Goal: Task Accomplishment & Management: Complete application form

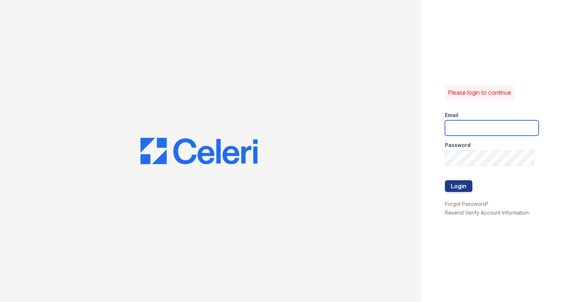
type input "[EMAIL_ADDRESS][DOMAIN_NAME]"
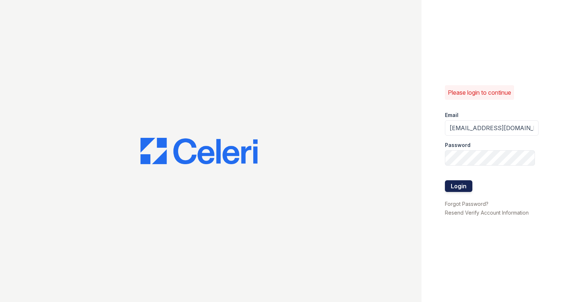
click at [451, 191] on button "Login" at bounding box center [458, 186] width 27 height 12
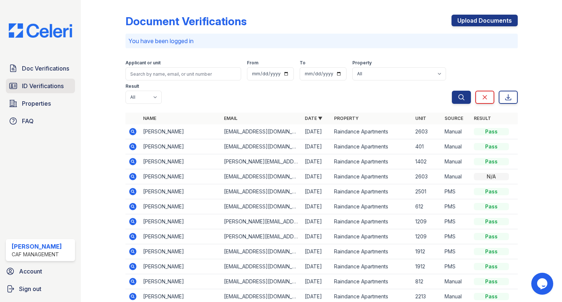
click at [57, 92] on link "ID Verifications" at bounding box center [40, 86] width 69 height 15
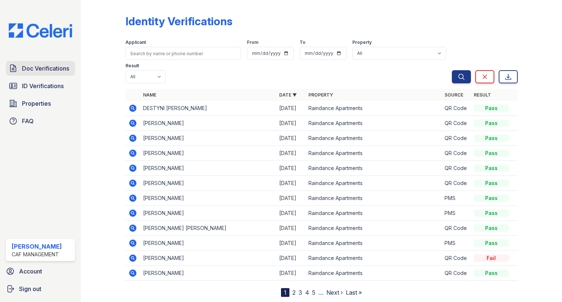
click at [68, 72] on span "Doc Verifications" at bounding box center [45, 68] width 47 height 9
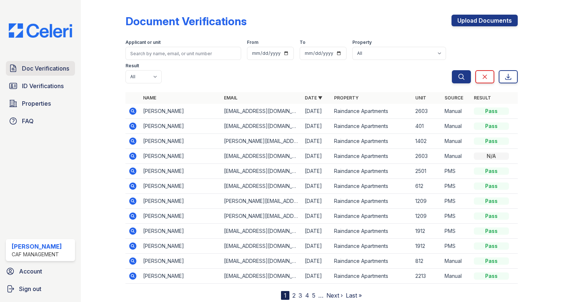
click at [52, 75] on link "Doc Verifications" at bounding box center [40, 68] width 69 height 15
click at [492, 19] on link "Upload Documents" at bounding box center [484, 21] width 66 height 12
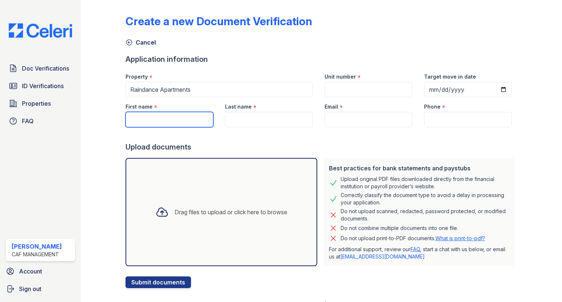
click at [161, 115] on input "First name" at bounding box center [169, 119] width 88 height 15
type input "[PERSON_NAME]"
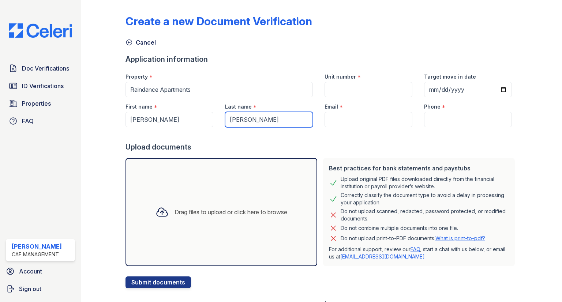
type input "[PERSON_NAME]"
click at [355, 112] on div "Email *" at bounding box center [369, 112] width 100 height 30
drag, startPoint x: 356, startPoint y: 117, endPoint x: 357, endPoint y: 113, distance: 4.3
click at [356, 117] on input "Email" at bounding box center [368, 119] width 88 height 15
paste input "[PERSON_NAME][DOMAIN_NAME][EMAIL_ADDRESS][PERSON_NAME][DOMAIN_NAME]"
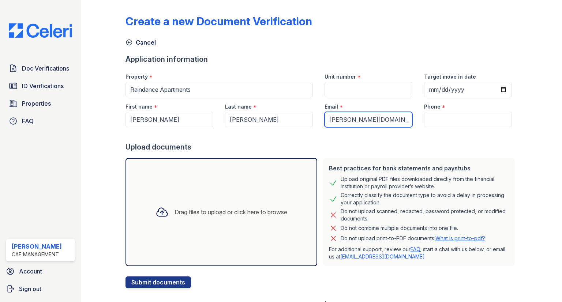
scroll to position [0, 21]
type input "[PERSON_NAME][DOMAIN_NAME][EMAIL_ADDRESS][PERSON_NAME][DOMAIN_NAME]"
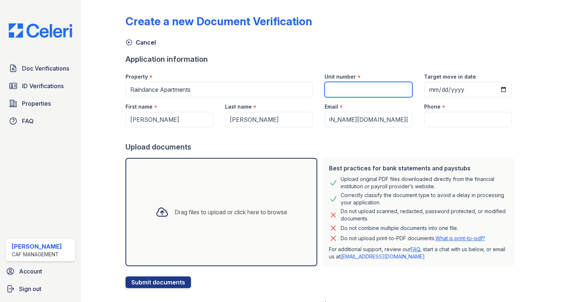
click at [354, 92] on input "Unit number" at bounding box center [368, 89] width 88 height 15
type input "3013"
click at [429, 108] on label "Phone" at bounding box center [432, 106] width 16 height 7
click at [429, 112] on input "Phone" at bounding box center [468, 119] width 88 height 15
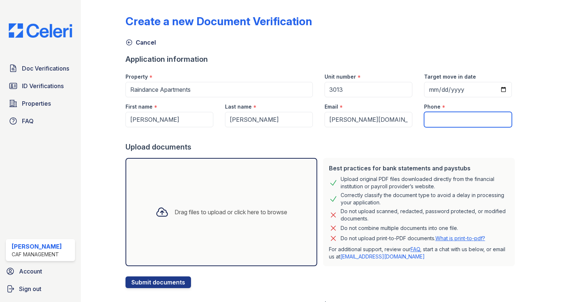
drag, startPoint x: 433, startPoint y: 117, endPoint x: 405, endPoint y: 108, distance: 30.4
click at [434, 117] on input "Phone" at bounding box center [468, 119] width 88 height 15
click at [441, 126] on input "0" at bounding box center [468, 119] width 88 height 15
click at [439, 123] on input "0" at bounding box center [468, 119] width 88 height 15
drag, startPoint x: 439, startPoint y: 123, endPoint x: 438, endPoint y: 129, distance: 6.3
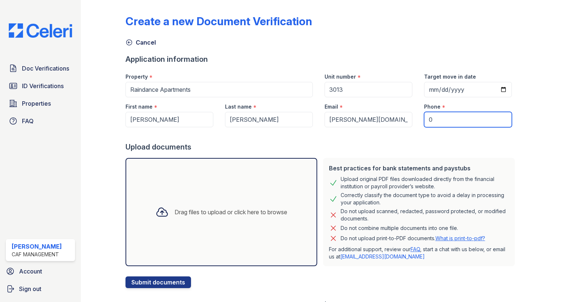
click at [438, 128] on form "Application information Property * Raindance Apartments Unit number * 3013 Targ…" at bounding box center [321, 171] width 392 height 234
click at [438, 129] on div at bounding box center [321, 134] width 392 height 15
click at [437, 123] on input "0" at bounding box center [468, 119] width 88 height 15
paste input "(956) 310-5278"
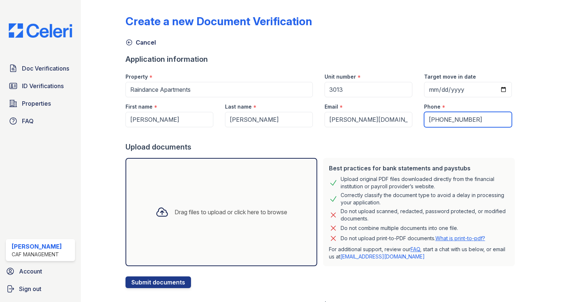
type input "(956) 310-5278"
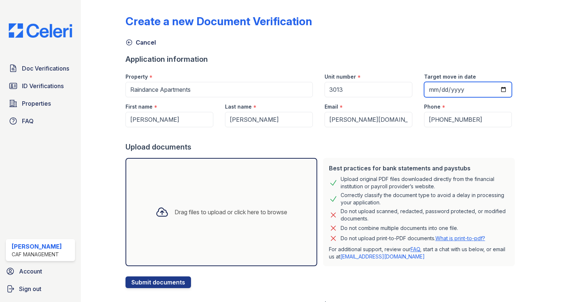
click at [445, 95] on input "Target move in date" at bounding box center [468, 89] width 88 height 15
click at [490, 90] on input "Target move in date" at bounding box center [468, 89] width 88 height 15
click at [500, 90] on input "Target move in date" at bounding box center [468, 89] width 88 height 15
click at [499, 91] on input "2025-08-28" at bounding box center [468, 89] width 88 height 15
type input "2025-08-29"
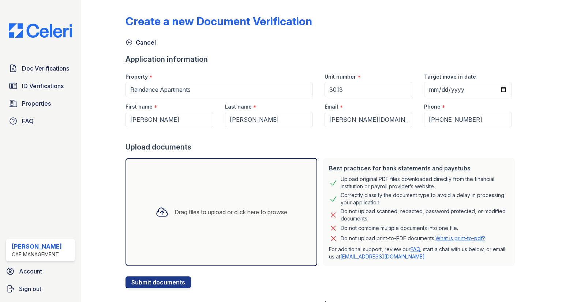
click at [141, 173] on div "Drag files to upload or click here to browse" at bounding box center [221, 212] width 192 height 108
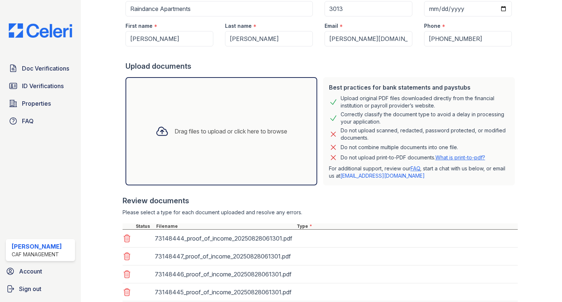
scroll to position [131, 0]
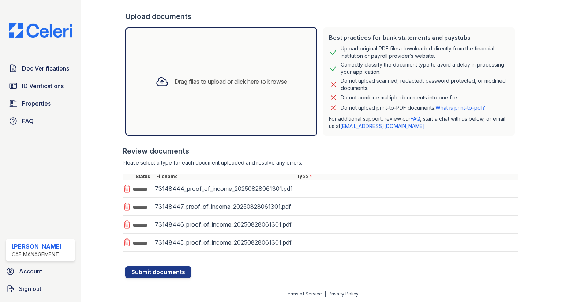
click at [327, 195] on div "73148444_proof_of_income_20250828061301.pdf" at bounding box center [320, 189] width 395 height 18
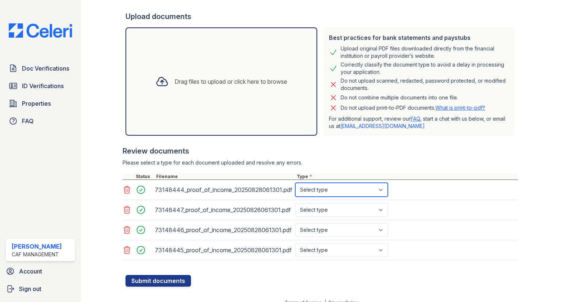
click at [329, 189] on select "Select type Paystub Bank Statement Offer Letter Tax Documents Benefit Award Let…" at bounding box center [341, 190] width 93 height 14
click at [342, 189] on select "Select type Paystub Bank Statement Offer Letter Tax Documents Benefit Award Let…" at bounding box center [341, 190] width 93 height 14
select select "paystub"
click at [295, 183] on select "Select type Paystub Bank Statement Offer Letter Tax Documents Benefit Award Let…" at bounding box center [341, 190] width 93 height 14
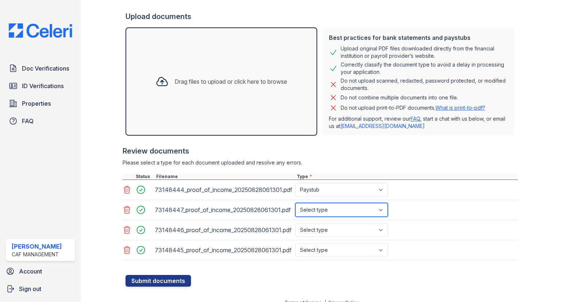
click at [328, 211] on select "Select type Paystub Bank Statement Offer Letter Tax Documents Benefit Award Let…" at bounding box center [341, 210] width 93 height 14
select select "paystub"
click at [295, 203] on select "Select type Paystub Bank Statement Offer Letter Tax Documents Benefit Award Let…" at bounding box center [341, 210] width 93 height 14
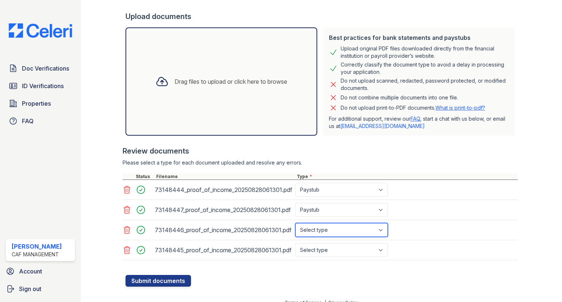
click at [328, 233] on select "Select type Paystub Bank Statement Offer Letter Tax Documents Benefit Award Let…" at bounding box center [341, 230] width 93 height 14
select select "paystub"
click at [295, 223] on select "Select type Paystub Bank Statement Offer Letter Tax Documents Benefit Award Let…" at bounding box center [341, 230] width 93 height 14
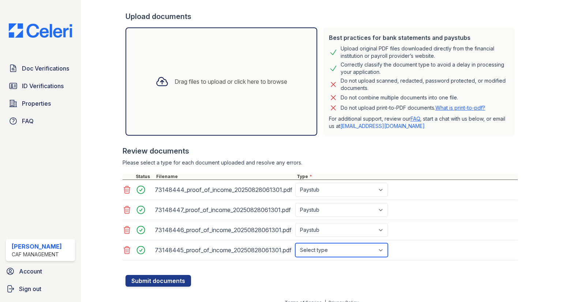
drag, startPoint x: 323, startPoint y: 254, endPoint x: 323, endPoint y: 242, distance: 11.3
click at [323, 254] on select "Select type Paystub Bank Statement Offer Letter Tax Documents Benefit Award Let…" at bounding box center [341, 250] width 93 height 14
select select "paystub"
click at [295, 243] on select "Select type Paystub Bank Statement Offer Letter Tax Documents Benefit Award Let…" at bounding box center [341, 250] width 93 height 14
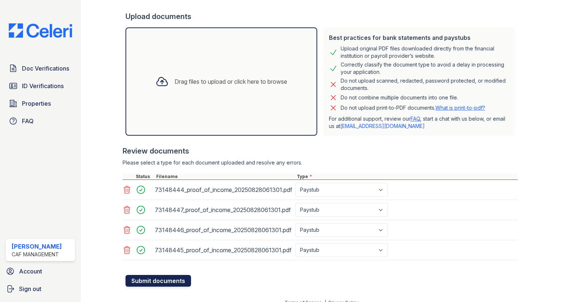
click at [170, 277] on button "Submit documents" at bounding box center [157, 281] width 65 height 12
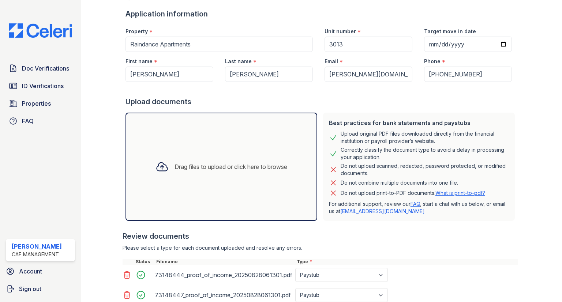
scroll to position [0, 0]
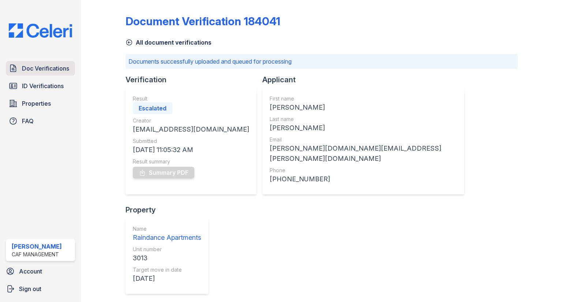
click at [55, 67] on span "Doc Verifications" at bounding box center [45, 68] width 47 height 9
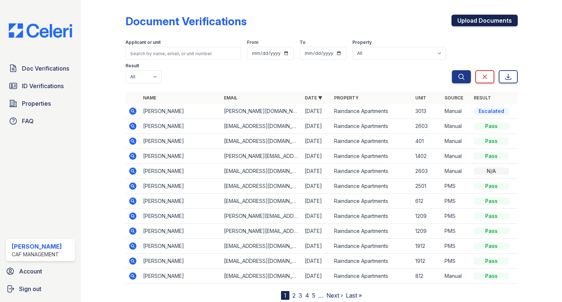
click at [474, 19] on link "Upload Documents" at bounding box center [484, 21] width 66 height 12
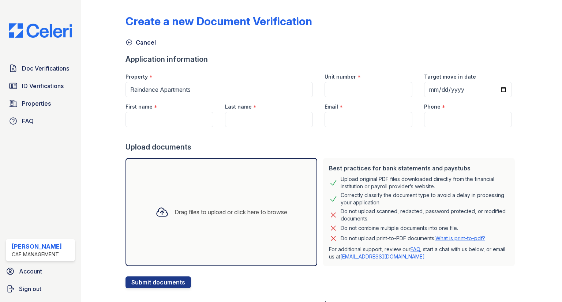
click at [166, 173] on div "Drag files to upload or click here to browse" at bounding box center [221, 212] width 192 height 108
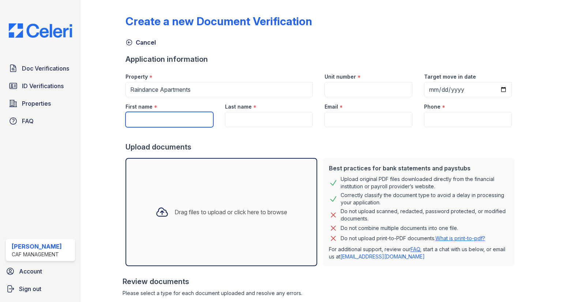
click at [164, 115] on input "First name" at bounding box center [169, 119] width 88 height 15
type input "Juan"
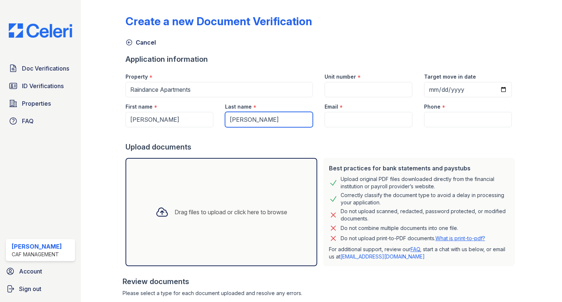
type input "Orozco"
paste input "[EMAIL_ADDRESS][DOMAIN_NAME]"
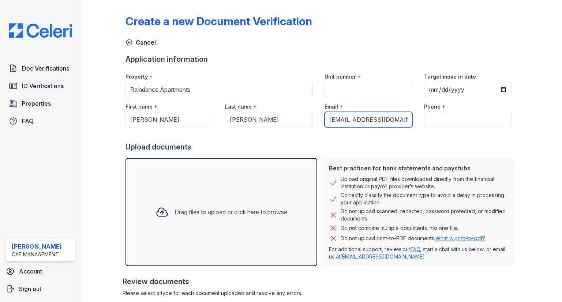
scroll to position [0, 7]
type input "[EMAIL_ADDRESS][DOMAIN_NAME]"
click at [440, 121] on input "Phone" at bounding box center [468, 119] width 88 height 15
paste input "(405) 287-5323"
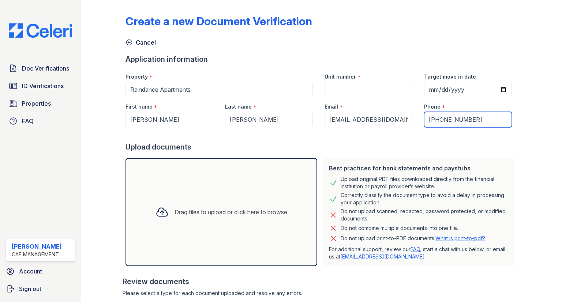
type input "(405) 287-5323"
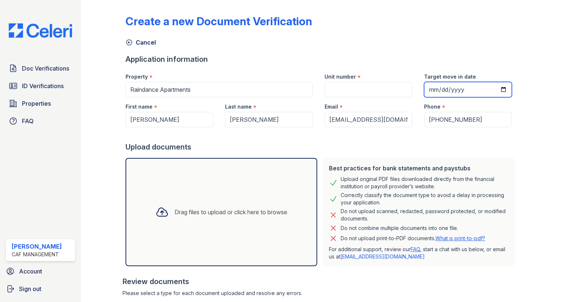
click at [497, 85] on input "Target move in date" at bounding box center [468, 89] width 88 height 15
click at [500, 88] on input "Target move in date" at bounding box center [468, 89] width 88 height 15
type input "2025-08-29"
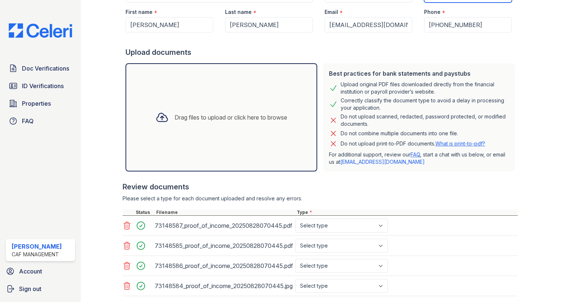
scroll to position [139, 0]
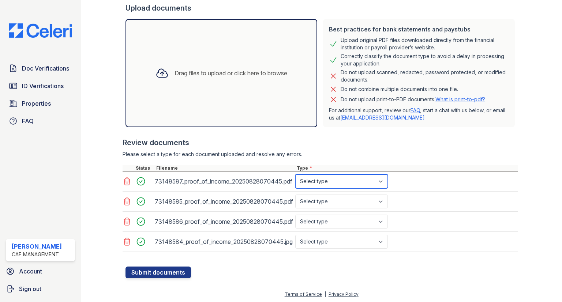
click at [378, 179] on select "Select type Paystub Bank Statement Offer Letter Tax Documents Benefit Award Let…" at bounding box center [341, 181] width 93 height 14
select select "other"
click at [295, 174] on select "Select type Paystub Bank Statement Offer Letter Tax Documents Benefit Award Let…" at bounding box center [341, 181] width 93 height 14
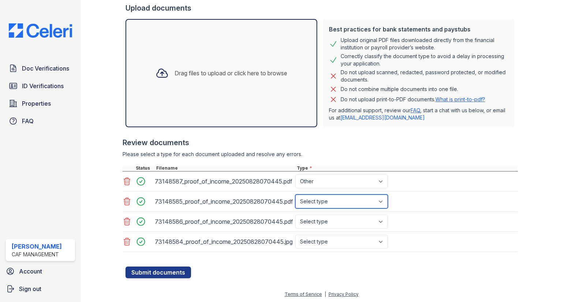
drag, startPoint x: 332, startPoint y: 196, endPoint x: 331, endPoint y: 200, distance: 3.8
click at [332, 196] on select "Select type Paystub Bank Statement Offer Letter Tax Documents Benefit Award Let…" at bounding box center [341, 202] width 93 height 14
select select "other"
click at [295, 195] on select "Select type Paystub Bank Statement Offer Letter Tax Documents Benefit Award Let…" at bounding box center [341, 202] width 93 height 14
click at [327, 223] on select "Select type Paystub Bank Statement Offer Letter Tax Documents Benefit Award Let…" at bounding box center [341, 222] width 93 height 14
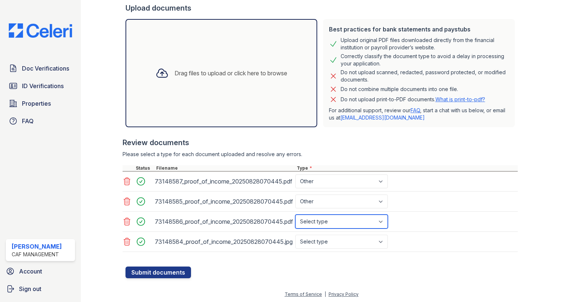
select select "other"
click at [295, 215] on select "Select type Paystub Bank Statement Offer Letter Tax Documents Benefit Award Let…" at bounding box center [341, 222] width 93 height 14
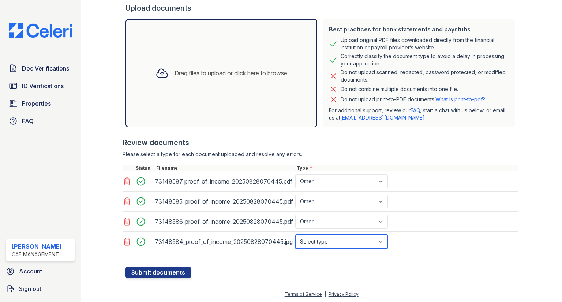
click at [316, 245] on select "Select type Paystub Bank Statement Offer Letter Tax Documents Benefit Award Let…" at bounding box center [341, 242] width 93 height 14
select select "other"
click at [295, 235] on select "Select type Paystub Bank Statement Offer Letter Tax Documents Benefit Award Let…" at bounding box center [341, 242] width 93 height 14
drag, startPoint x: 160, startPoint y: 272, endPoint x: 322, endPoint y: 199, distance: 177.5
click at [319, 206] on form "Application information Property * Raindance Apartments Unit number * Target mo…" at bounding box center [321, 96] width 392 height 363
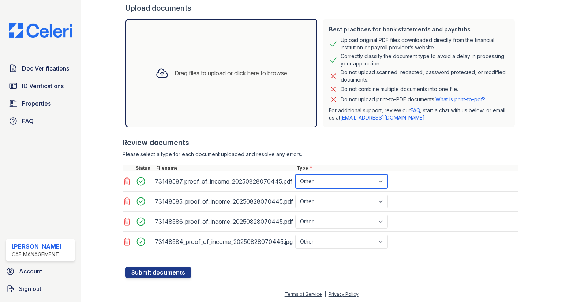
click at [328, 185] on select "Select type Paystub Bank Statement Offer Letter Tax Documents Benefit Award Let…" at bounding box center [341, 181] width 93 height 14
select select "paystub"
click at [295, 174] on select "Select type Paystub Bank Statement Offer Letter Tax Documents Benefit Award Let…" at bounding box center [341, 181] width 93 height 14
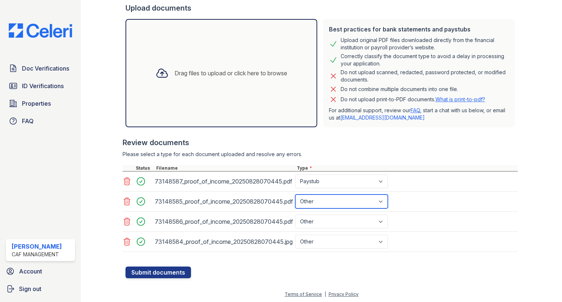
click at [315, 200] on select "Select type Paystub Bank Statement Offer Letter Tax Documents Benefit Award Let…" at bounding box center [341, 202] width 93 height 14
select select "paystub"
click at [295, 195] on select "Select type Paystub Bank Statement Offer Letter Tax Documents Benefit Award Let…" at bounding box center [341, 202] width 93 height 14
click at [317, 217] on select "Select type Paystub Bank Statement Offer Letter Tax Documents Benefit Award Let…" at bounding box center [341, 222] width 93 height 14
select select "paystub"
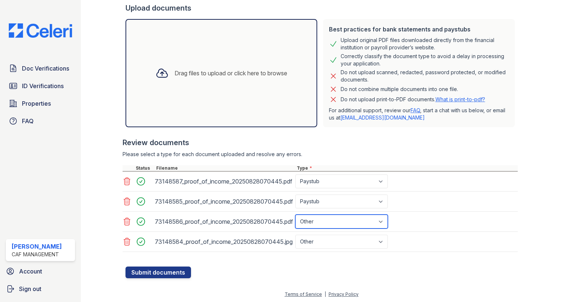
click at [295, 215] on select "Select type Paystub Bank Statement Offer Letter Tax Documents Benefit Award Let…" at bounding box center [341, 222] width 93 height 14
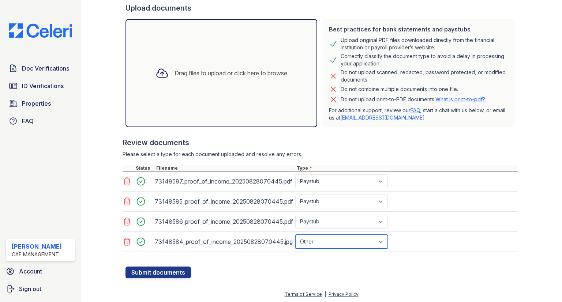
click at [319, 236] on select "Select type Paystub Bank Statement Offer Letter Tax Documents Benefit Award Let…" at bounding box center [341, 242] width 93 height 14
select select "paystub"
click at [295, 235] on select "Select type Paystub Bank Statement Offer Letter Tax Documents Benefit Award Let…" at bounding box center [341, 242] width 93 height 14
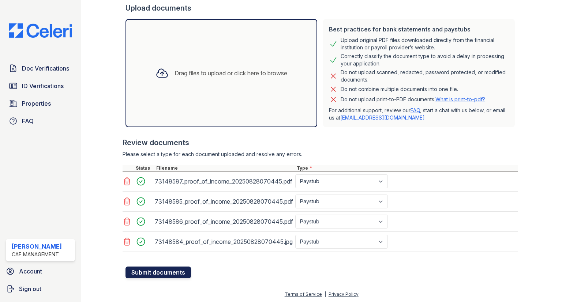
click at [173, 276] on button "Submit documents" at bounding box center [157, 273] width 65 height 12
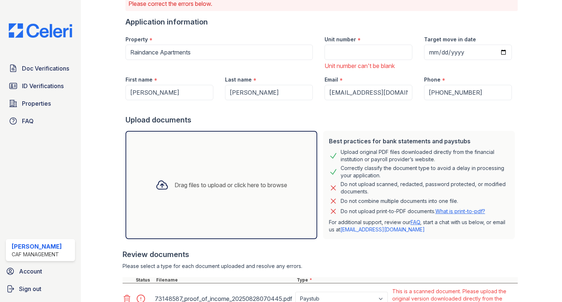
scroll to position [0, 0]
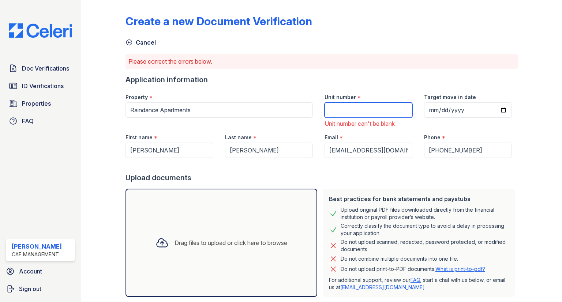
click at [349, 115] on input "Unit number" at bounding box center [368, 109] width 88 height 15
type input "4"
type input "3"
click at [349, 115] on input "Unit number" at bounding box center [368, 109] width 88 height 15
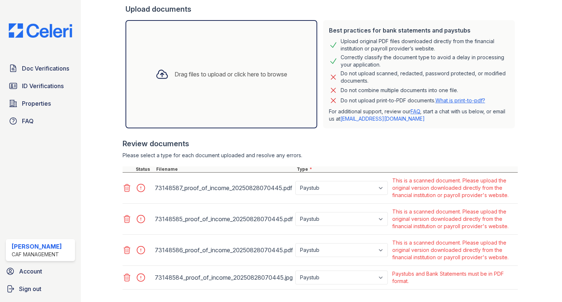
scroll to position [207, 0]
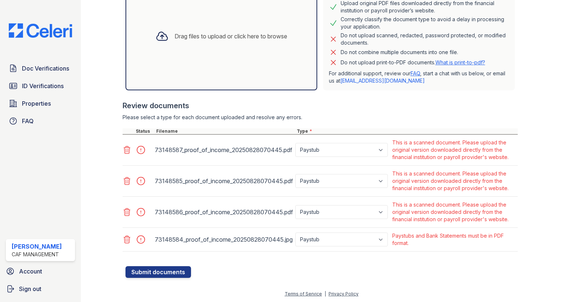
type input "3013"
drag, startPoint x: 356, startPoint y: 139, endPoint x: 356, endPoint y: 146, distance: 6.2
click at [356, 144] on div "Paystub Bank Statement Offer Letter Tax Documents Benefit Award Letter Investme…" at bounding box center [342, 150] width 97 height 25
click at [351, 153] on select "Paystub Bank Statement Offer Letter Tax Documents Benefit Award Letter Investme…" at bounding box center [341, 150] width 93 height 14
select select "other"
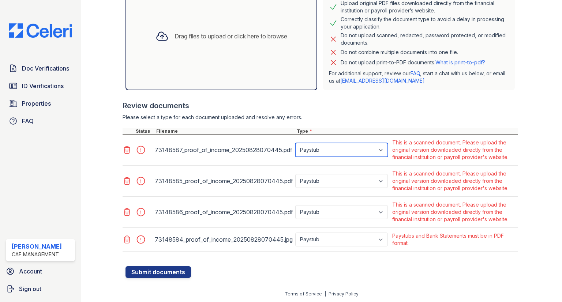
click at [295, 143] on select "Paystub Bank Statement Offer Letter Tax Documents Benefit Award Letter Investme…" at bounding box center [341, 150] width 93 height 14
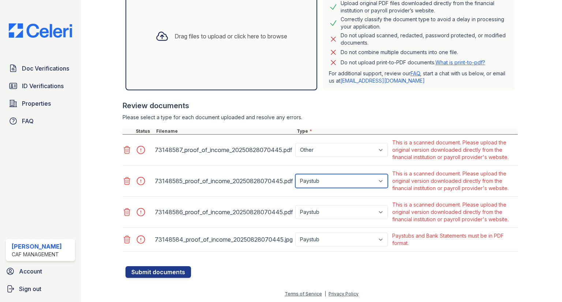
click at [325, 181] on select "Paystub Bank Statement Offer Letter Tax Documents Benefit Award Letter Investme…" at bounding box center [341, 181] width 93 height 14
select select "other"
click at [295, 174] on select "Paystub Bank Statement Offer Letter Tax Documents Benefit Award Letter Investme…" at bounding box center [341, 181] width 93 height 14
click at [325, 203] on div "Paystub Bank Statement Offer Letter Tax Documents Benefit Award Letter Investme…" at bounding box center [342, 212] width 97 height 25
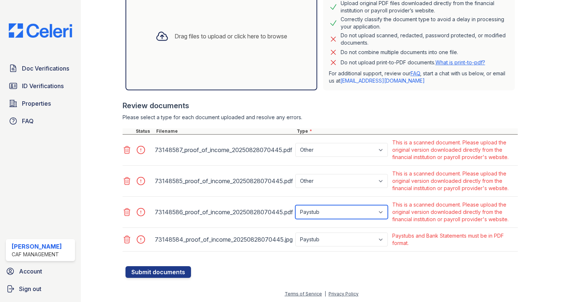
click at [323, 214] on select "Paystub Bank Statement Offer Letter Tax Documents Benefit Award Letter Investme…" at bounding box center [341, 212] width 93 height 14
select select "other"
click at [295, 205] on select "Paystub Bank Statement Offer Letter Tax Documents Benefit Award Letter Investme…" at bounding box center [341, 212] width 93 height 14
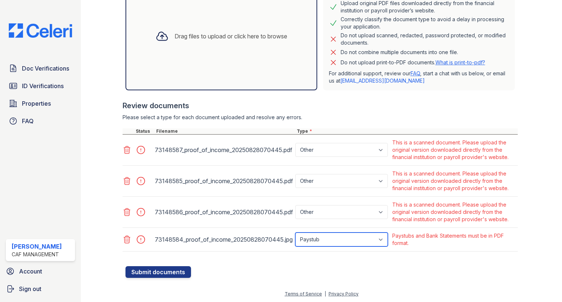
click at [319, 239] on select "Paystub Bank Statement Offer Letter Tax Documents Benefit Award Letter Investme…" at bounding box center [341, 240] width 93 height 14
select select "other"
click at [295, 233] on select "Paystub Bank Statement Offer Letter Tax Documents Benefit Award Letter Investme…" at bounding box center [341, 240] width 93 height 14
click at [153, 284] on div "Create a new Document Verification Cancel Please correct the errors below. Appl…" at bounding box center [322, 41] width 458 height 496
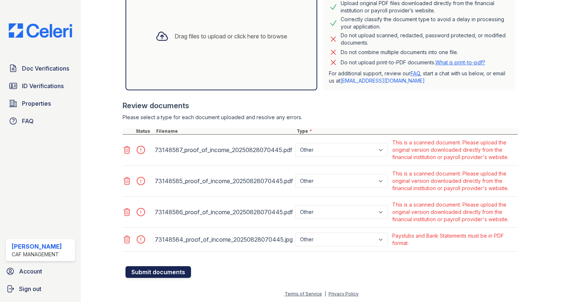
click at [164, 267] on button "Submit documents" at bounding box center [157, 272] width 65 height 12
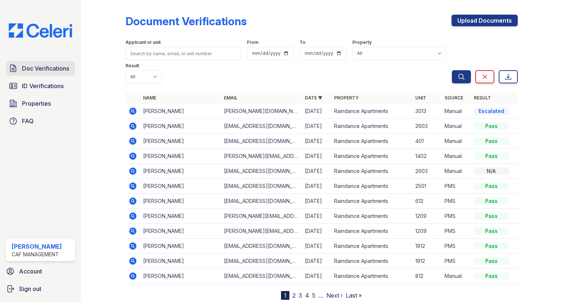
click at [41, 75] on link "Doc Verifications" at bounding box center [40, 68] width 69 height 15
click at [40, 68] on span "Doc Verifications" at bounding box center [45, 68] width 47 height 9
click at [128, 107] on icon at bounding box center [132, 111] width 9 height 9
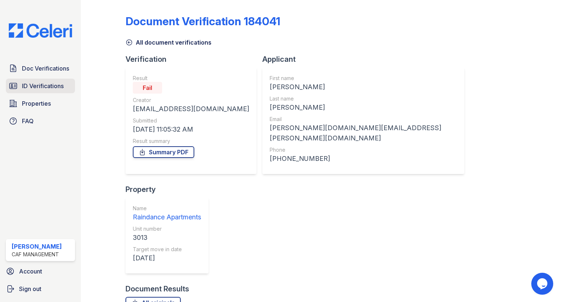
click at [69, 86] on link "ID Verifications" at bounding box center [40, 86] width 69 height 15
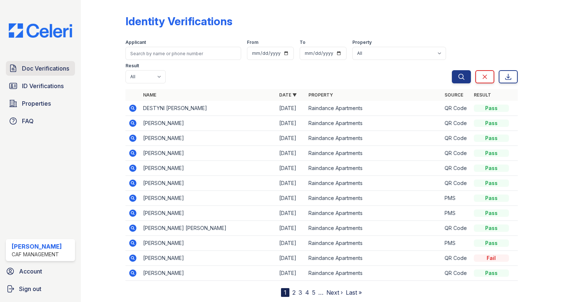
click at [63, 72] on link "Doc Verifications" at bounding box center [40, 68] width 69 height 15
